Goal: Task Accomplishment & Management: Complete application form

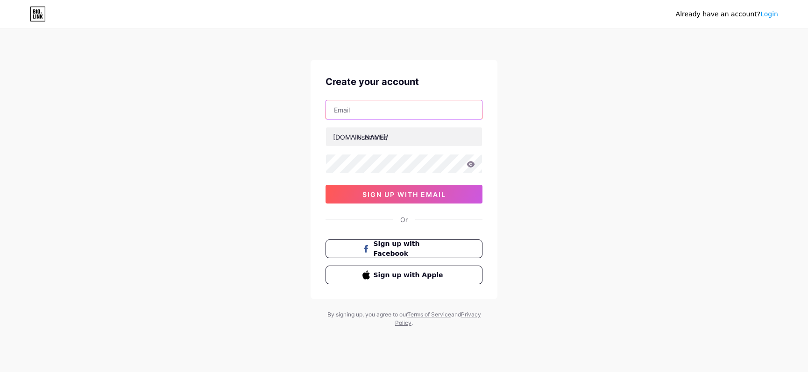
click at [409, 117] on input "text" at bounding box center [404, 109] width 156 height 19
click at [404, 110] on input "text" at bounding box center [404, 109] width 156 height 19
type input "[EMAIL_ADDRESS][DOMAIN_NAME]"
click at [412, 114] on input "[EMAIL_ADDRESS][DOMAIN_NAME]" at bounding box center [404, 109] width 156 height 19
click at [438, 116] on input "text" at bounding box center [404, 109] width 156 height 19
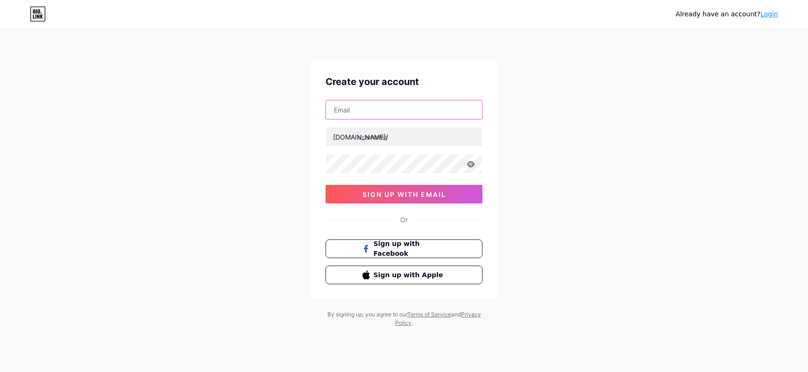
type input "[EMAIL_ADDRESS][DOMAIN_NAME]"
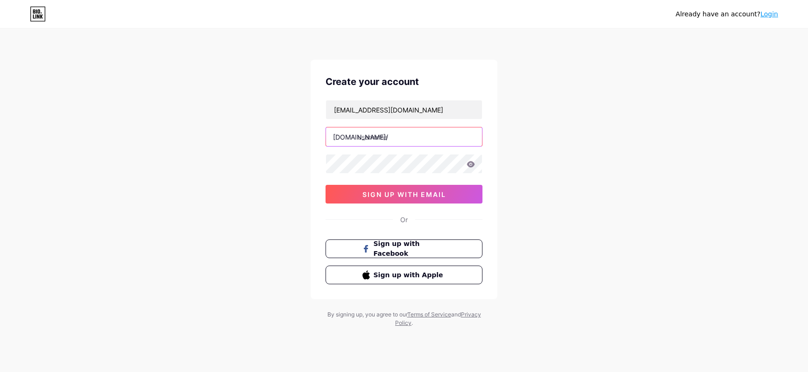
click at [370, 138] on input "text" at bounding box center [404, 137] width 156 height 19
type input "lostinthedreams12"
click at [471, 163] on icon at bounding box center [471, 164] width 8 height 7
click at [470, 166] on icon at bounding box center [471, 164] width 8 height 7
click at [475, 166] on icon at bounding box center [471, 164] width 8 height 7
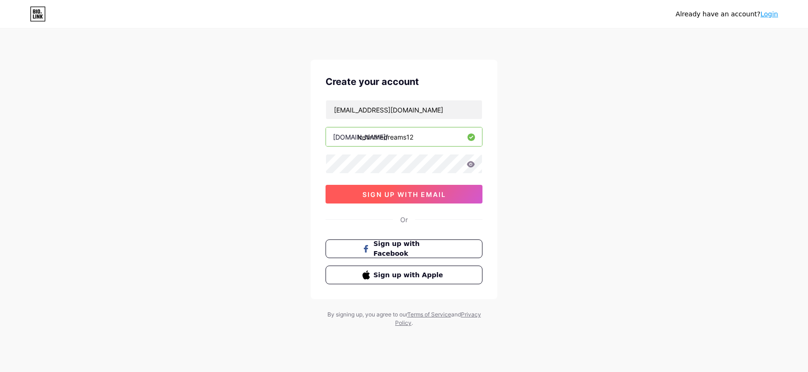
click at [433, 192] on span "sign up with email" at bounding box center [404, 195] width 84 height 8
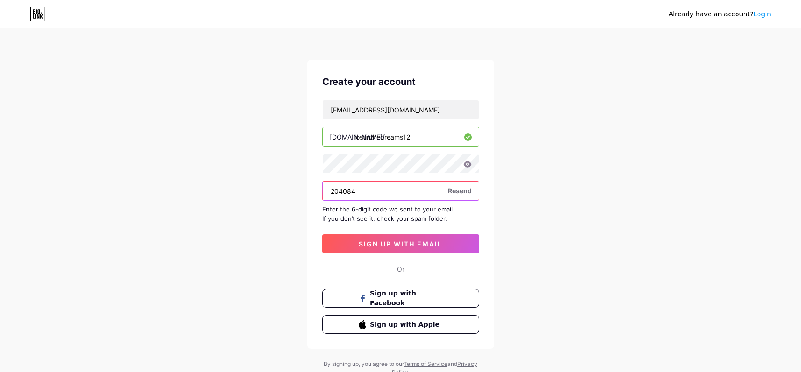
type input "204084"
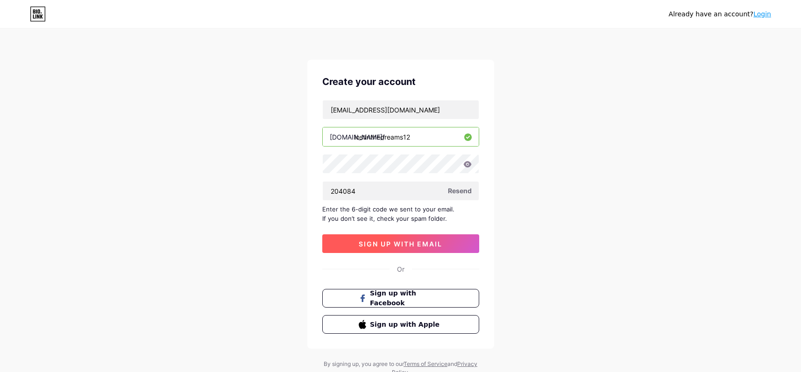
click at [410, 249] on button "sign up with email" at bounding box center [400, 243] width 157 height 19
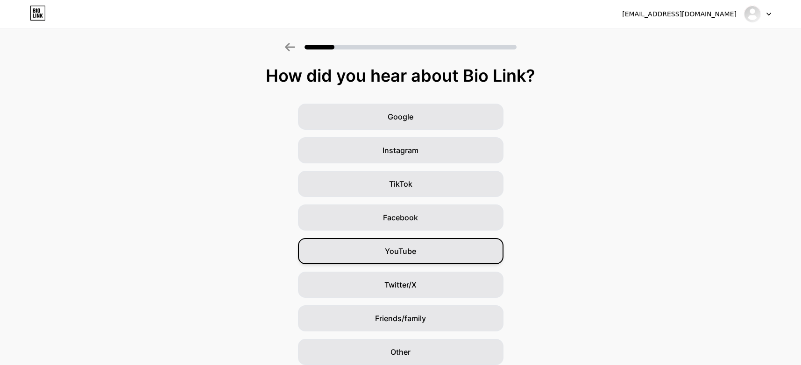
click at [421, 250] on div "YouTube" at bounding box center [401, 251] width 206 height 26
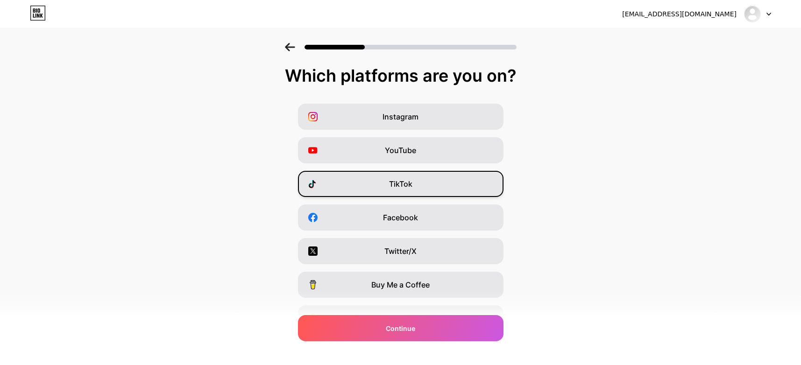
click at [449, 192] on div "TikTok" at bounding box center [401, 184] width 206 height 26
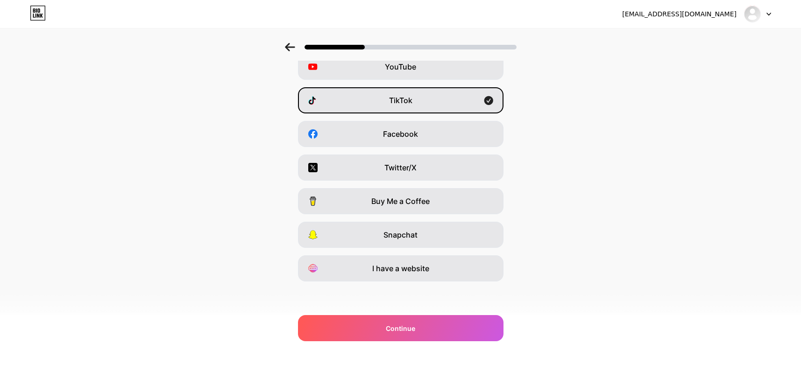
scroll to position [84, 0]
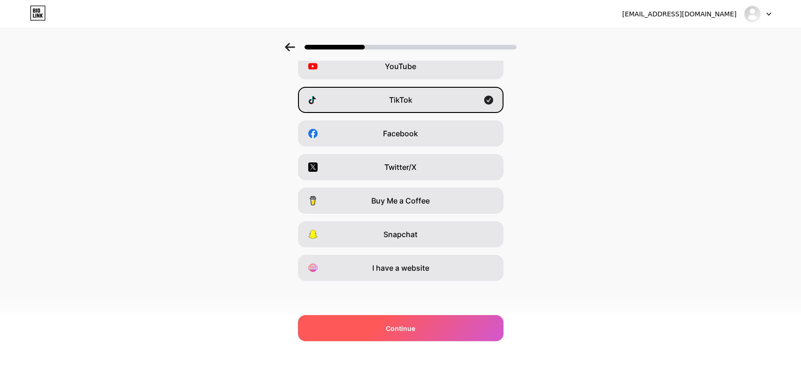
click at [459, 325] on div "Continue" at bounding box center [401, 328] width 206 height 26
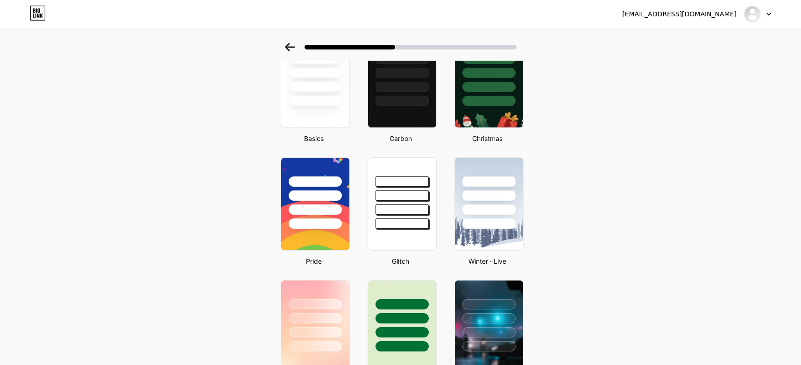
scroll to position [187, 0]
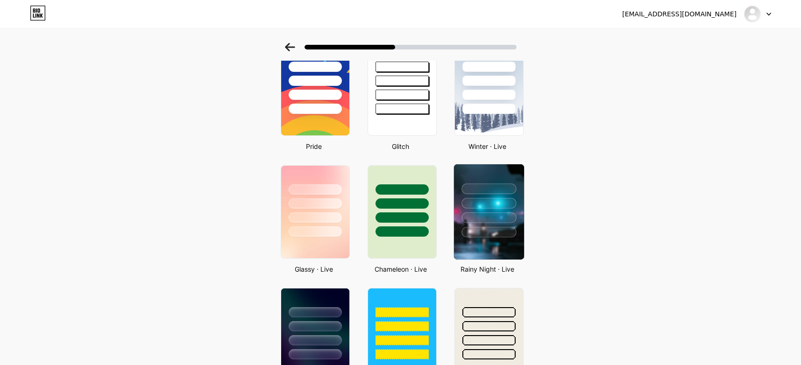
click at [475, 214] on div at bounding box center [488, 218] width 55 height 11
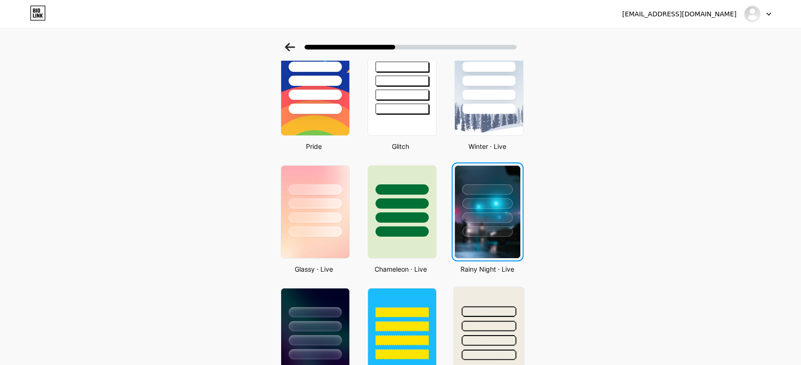
scroll to position [0, 0]
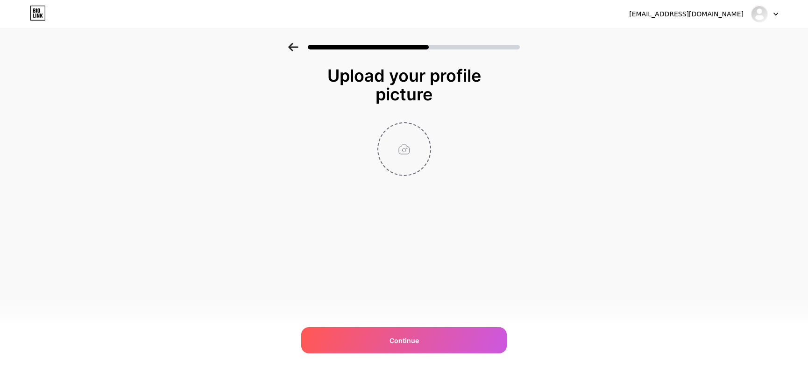
click at [410, 154] on input "file" at bounding box center [404, 149] width 52 height 52
type input "C:\fakepath\#pfp #pfps4u #icon #popular #idea #ideas….jpg"
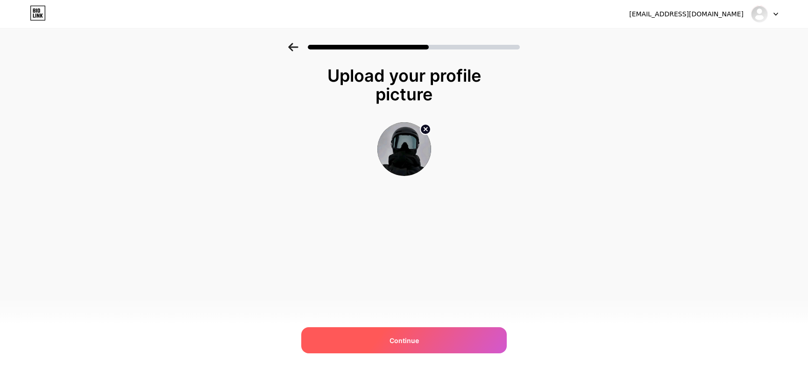
click at [463, 334] on div "Continue" at bounding box center [404, 340] width 206 height 26
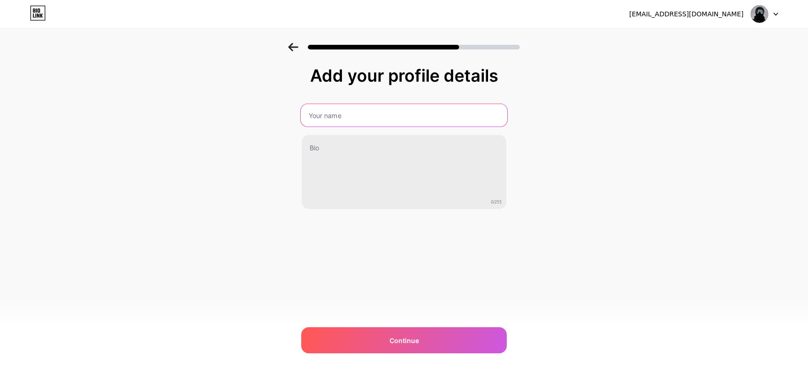
click at [400, 116] on input "text" at bounding box center [404, 115] width 206 height 22
type input "lostinthedreams12"
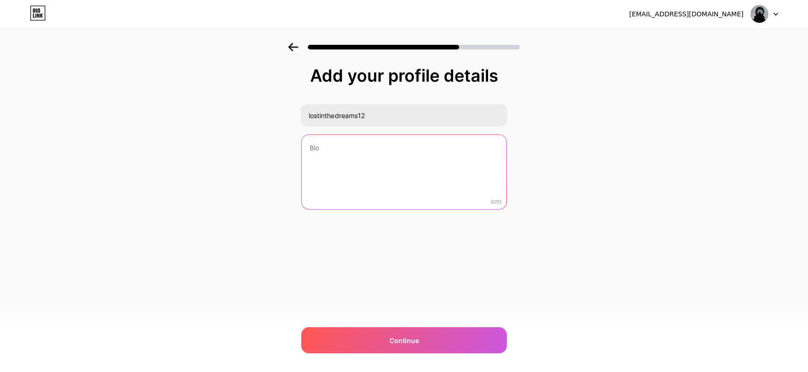
click at [375, 185] on textarea at bounding box center [404, 172] width 205 height 75
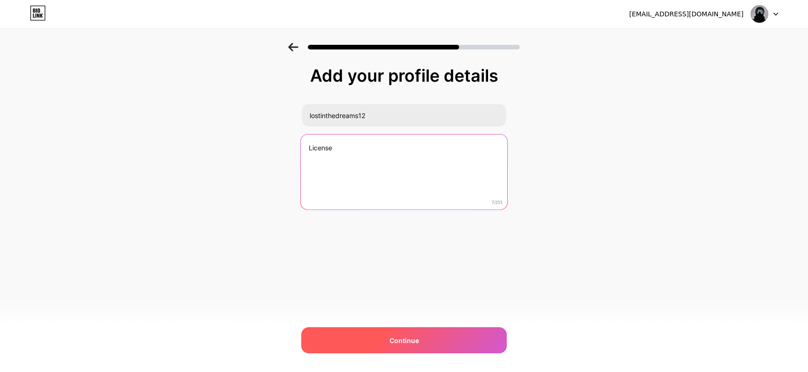
type textarea "License"
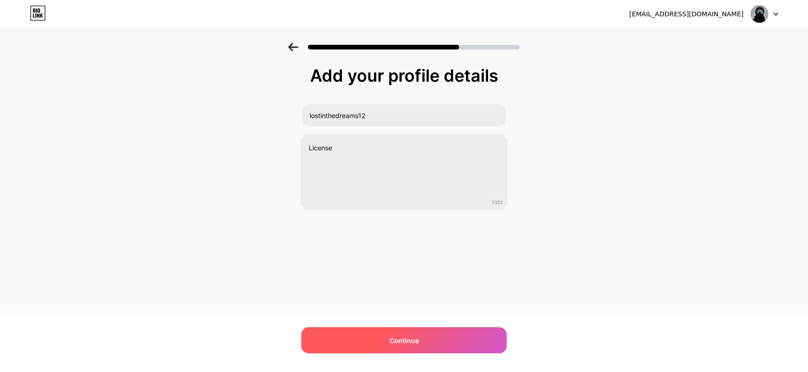
click at [410, 333] on div "Continue" at bounding box center [404, 340] width 206 height 26
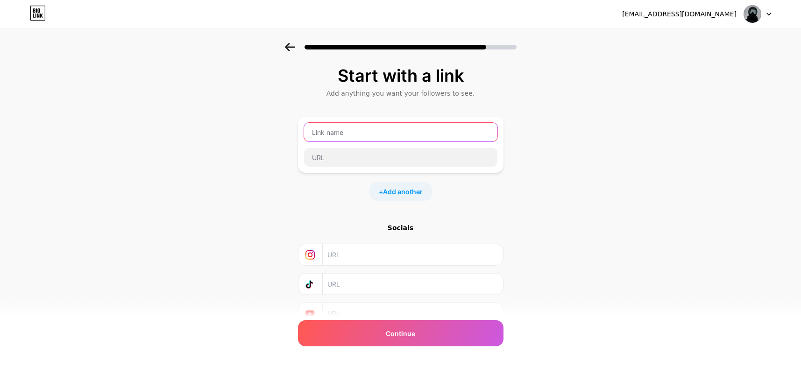
click at [367, 128] on input "text" at bounding box center [400, 132] width 193 height 19
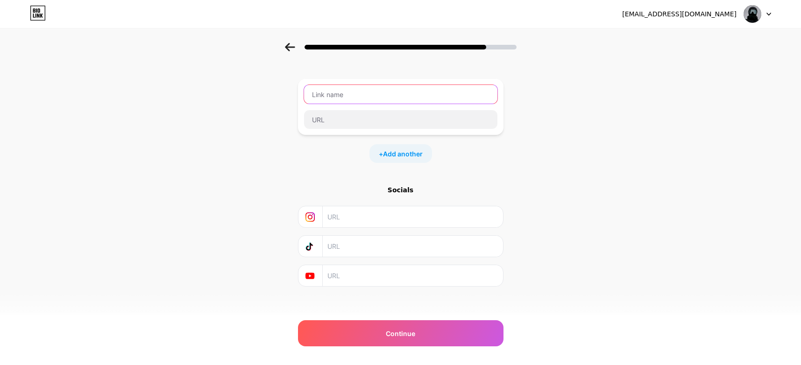
scroll to position [43, 0]
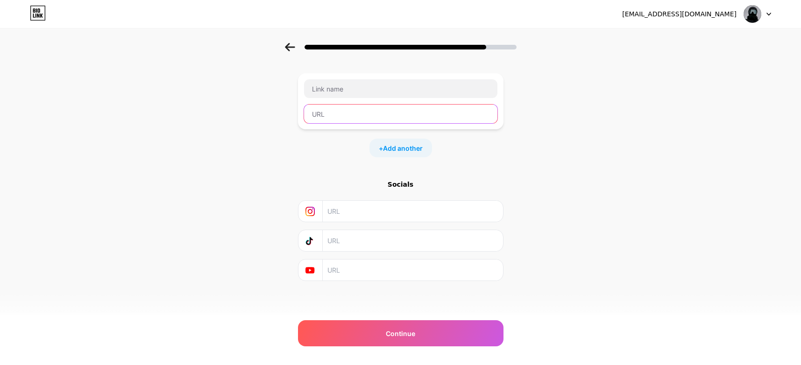
click at [427, 113] on input "text" at bounding box center [400, 114] width 193 height 19
click at [393, 211] on input "text" at bounding box center [412, 211] width 170 height 21
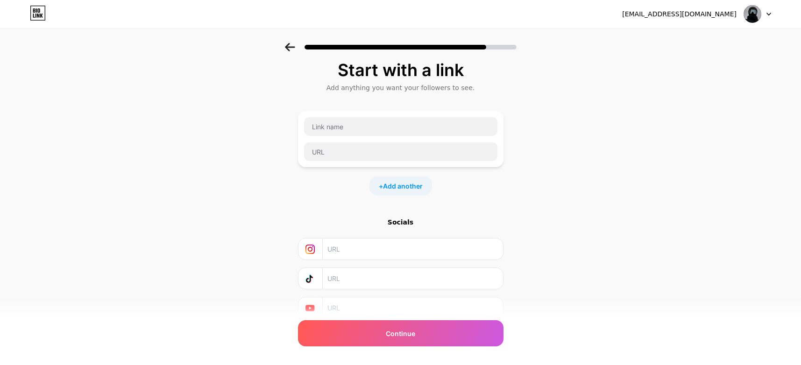
scroll to position [0, 0]
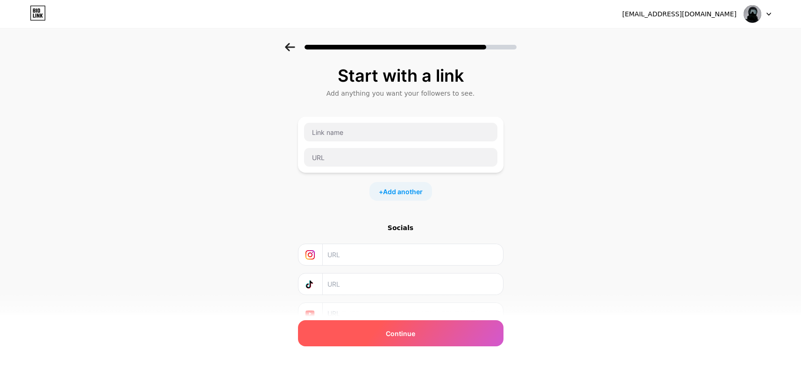
click at [474, 331] on div "Continue" at bounding box center [401, 333] width 206 height 26
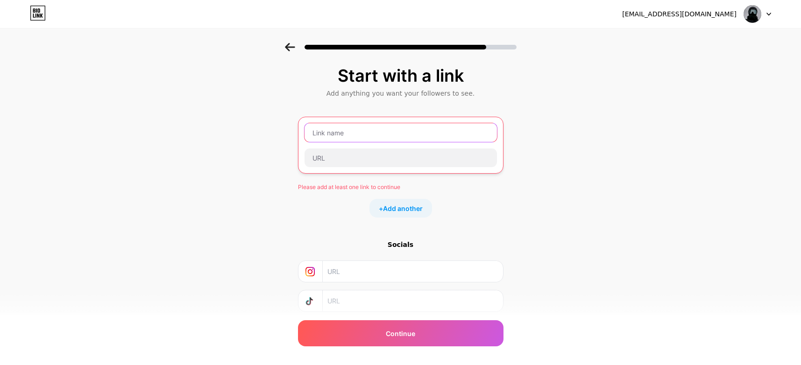
click at [397, 140] on input "text" at bounding box center [401, 132] width 192 height 19
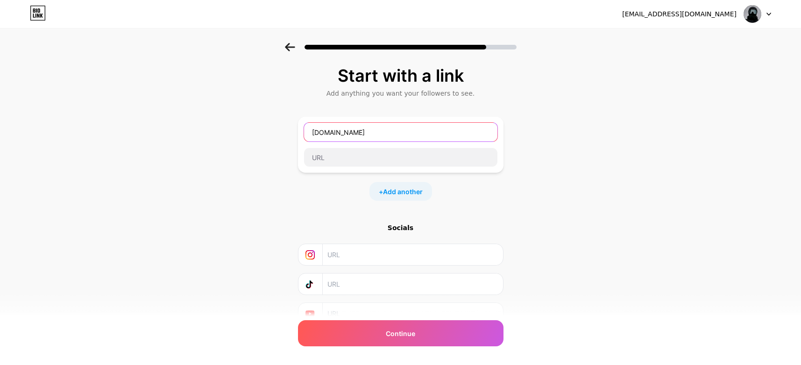
type input "[DOMAIN_NAME]"
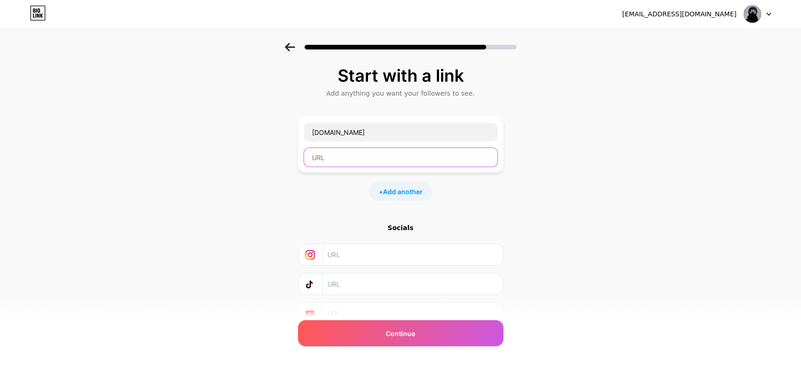
click at [355, 157] on input "text" at bounding box center [400, 157] width 193 height 19
paste input "[URL][DOMAIN_NAME]"
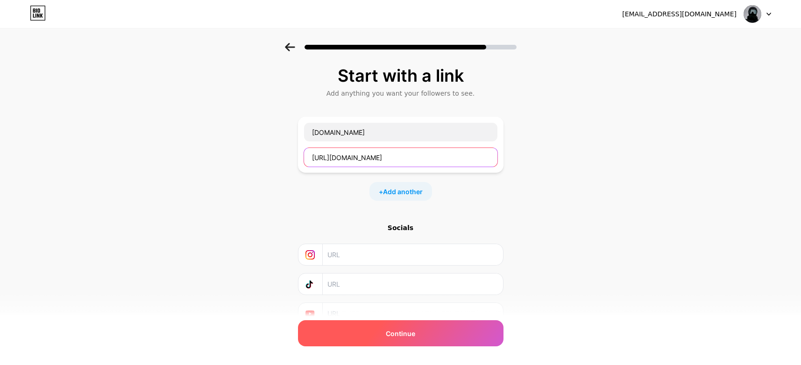
type input "[URL][DOMAIN_NAME]"
click at [461, 340] on div "Continue" at bounding box center [401, 333] width 206 height 26
click at [464, 342] on div "Continue" at bounding box center [401, 333] width 206 height 26
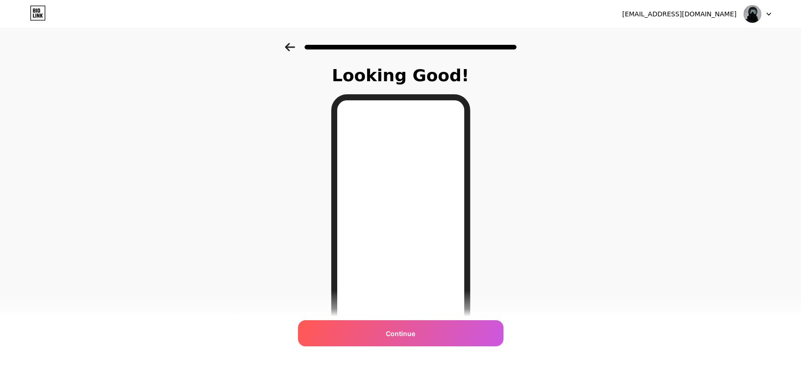
scroll to position [47, 0]
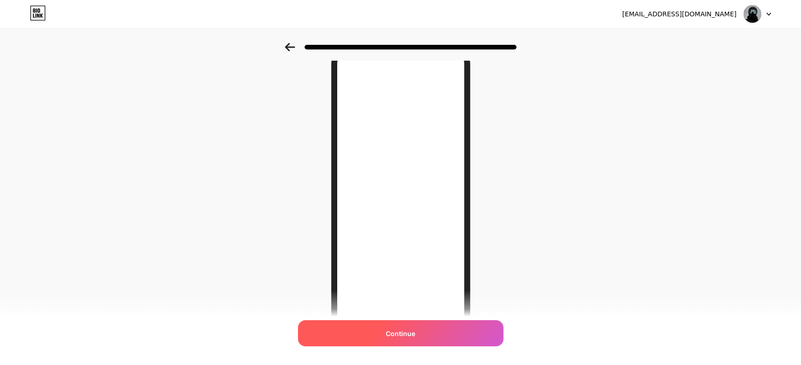
click at [461, 333] on div "Continue" at bounding box center [401, 333] width 206 height 26
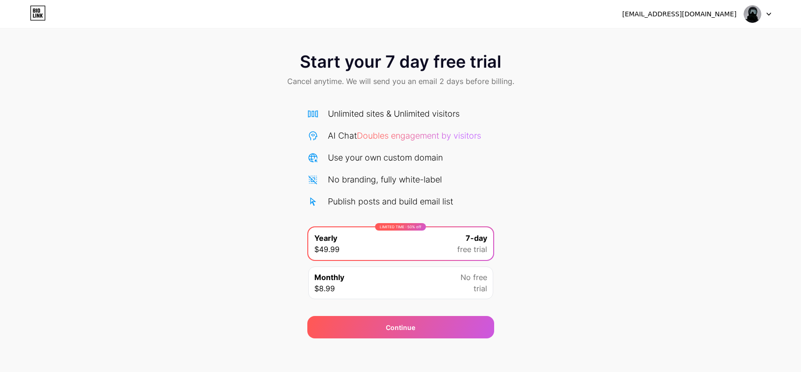
click at [494, 137] on div "AI Chat Doubles engagement by visitors" at bounding box center [400, 135] width 187 height 13
drag, startPoint x: 712, startPoint y: 36, endPoint x: 595, endPoint y: 37, distance: 117.7
click at [712, 36] on div "Start your 7 day free trial Cancel anytime. We will send you an email 2 days be…" at bounding box center [400, 169] width 801 height 339
click at [35, 13] on icon at bounding box center [38, 13] width 16 height 15
click at [41, 22] on div "[EMAIL_ADDRESS][DOMAIN_NAME] Logout" at bounding box center [400, 14] width 801 height 28
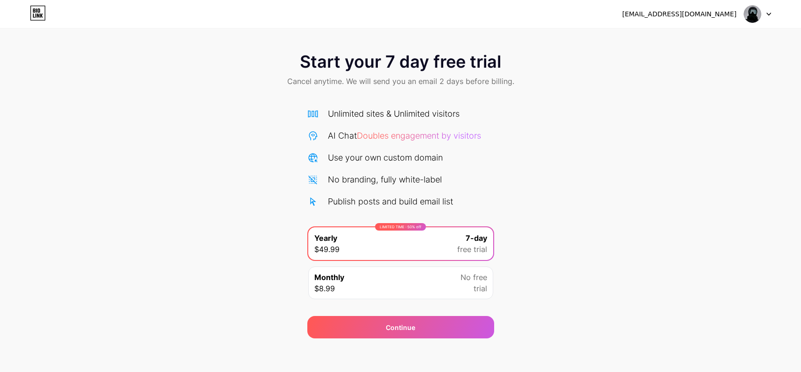
click at [35, 12] on icon at bounding box center [34, 10] width 2 height 4
